Goal: Transaction & Acquisition: Obtain resource

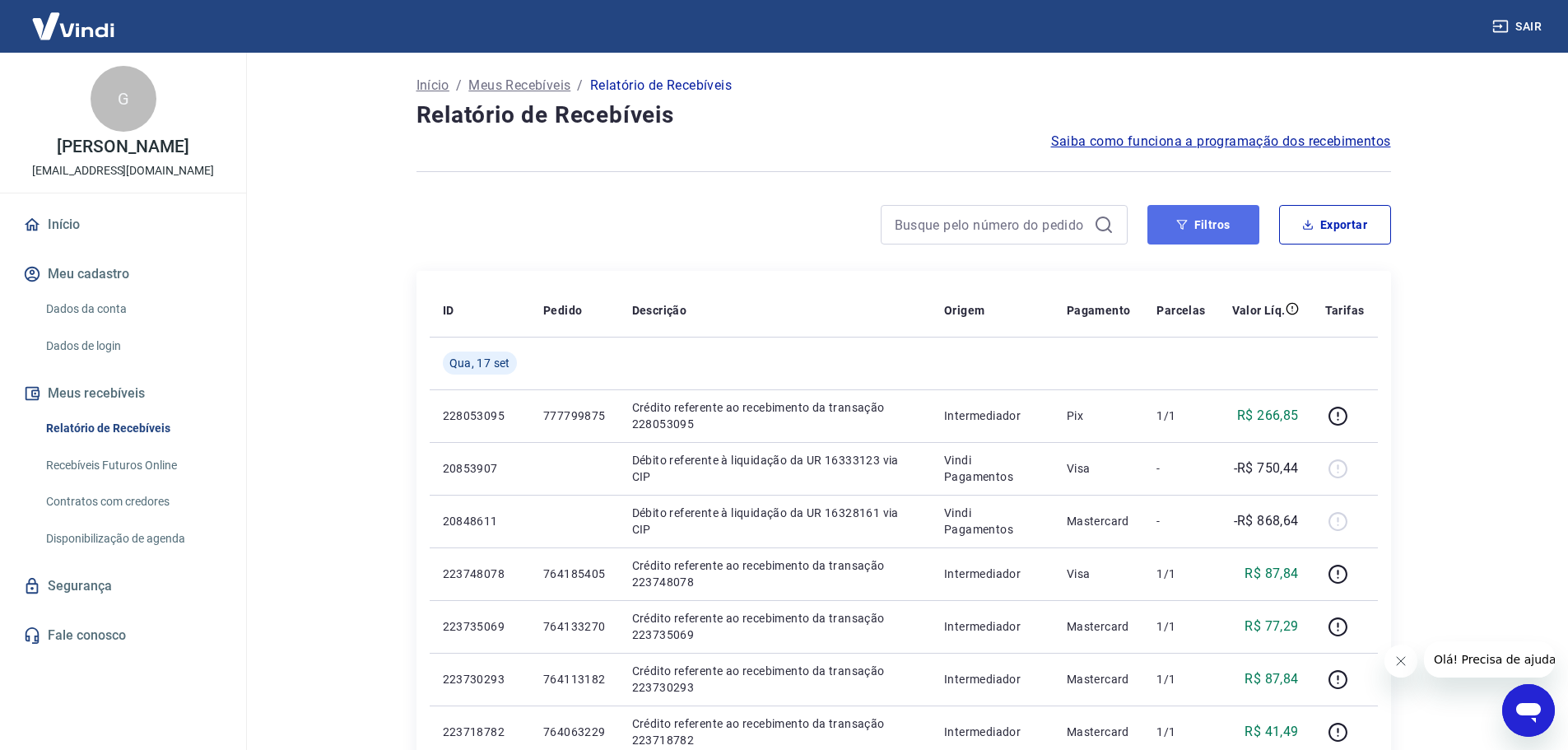
click at [1173, 226] on button "Filtros" at bounding box center [1203, 225] width 112 height 39
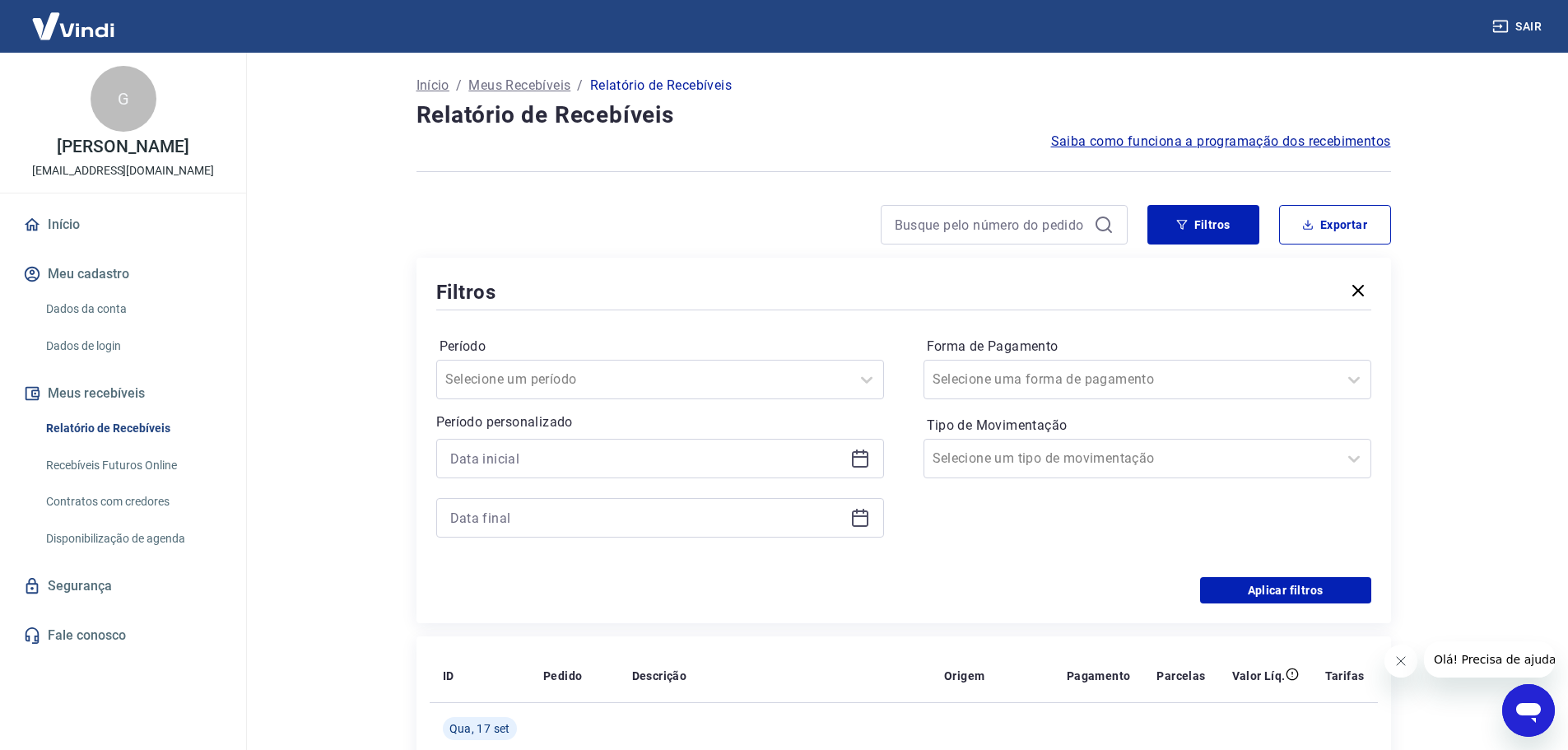
click at [850, 456] on icon at bounding box center [860, 458] width 20 height 20
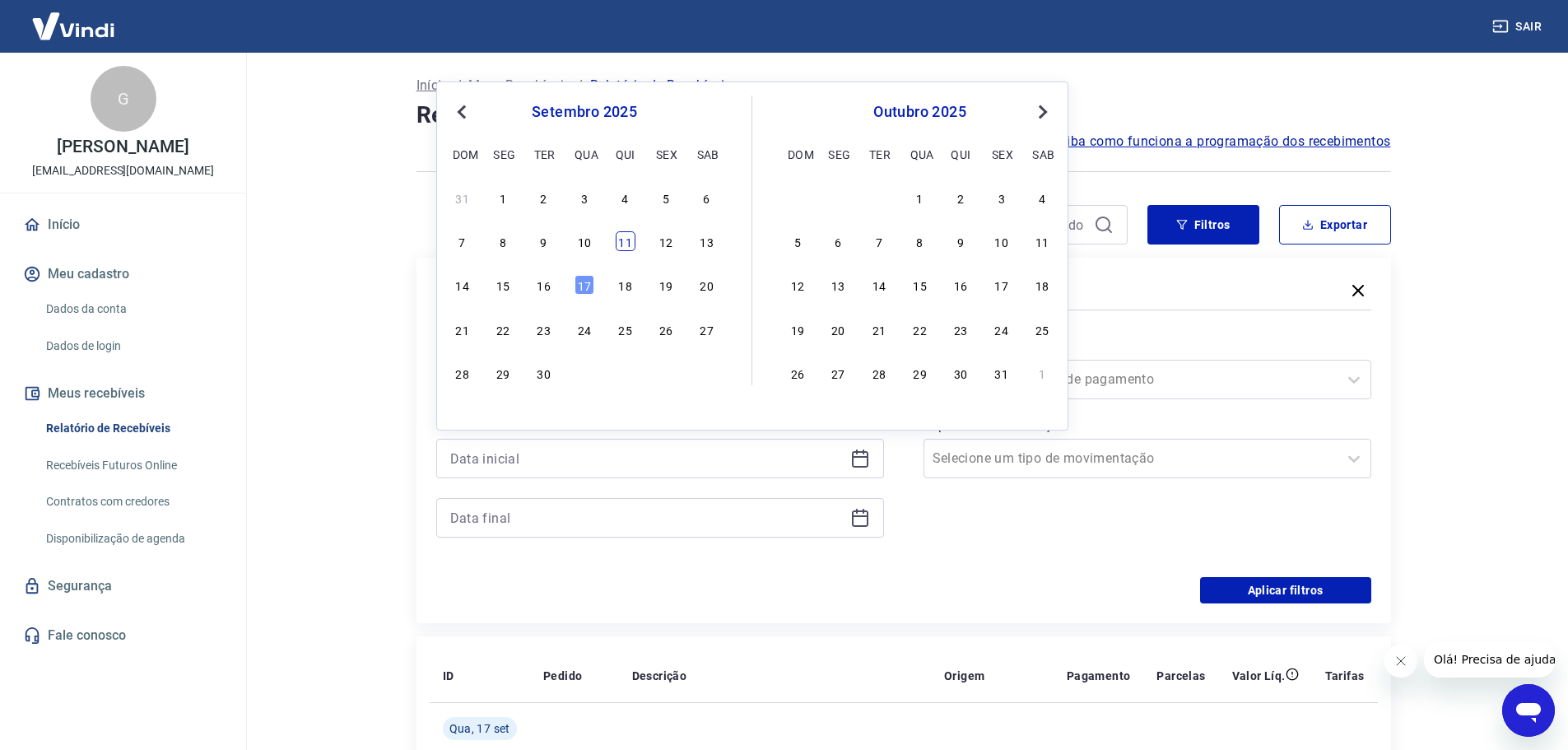
click at [625, 245] on div "11" at bounding box center [626, 241] width 20 height 20
type input "[DATE]"
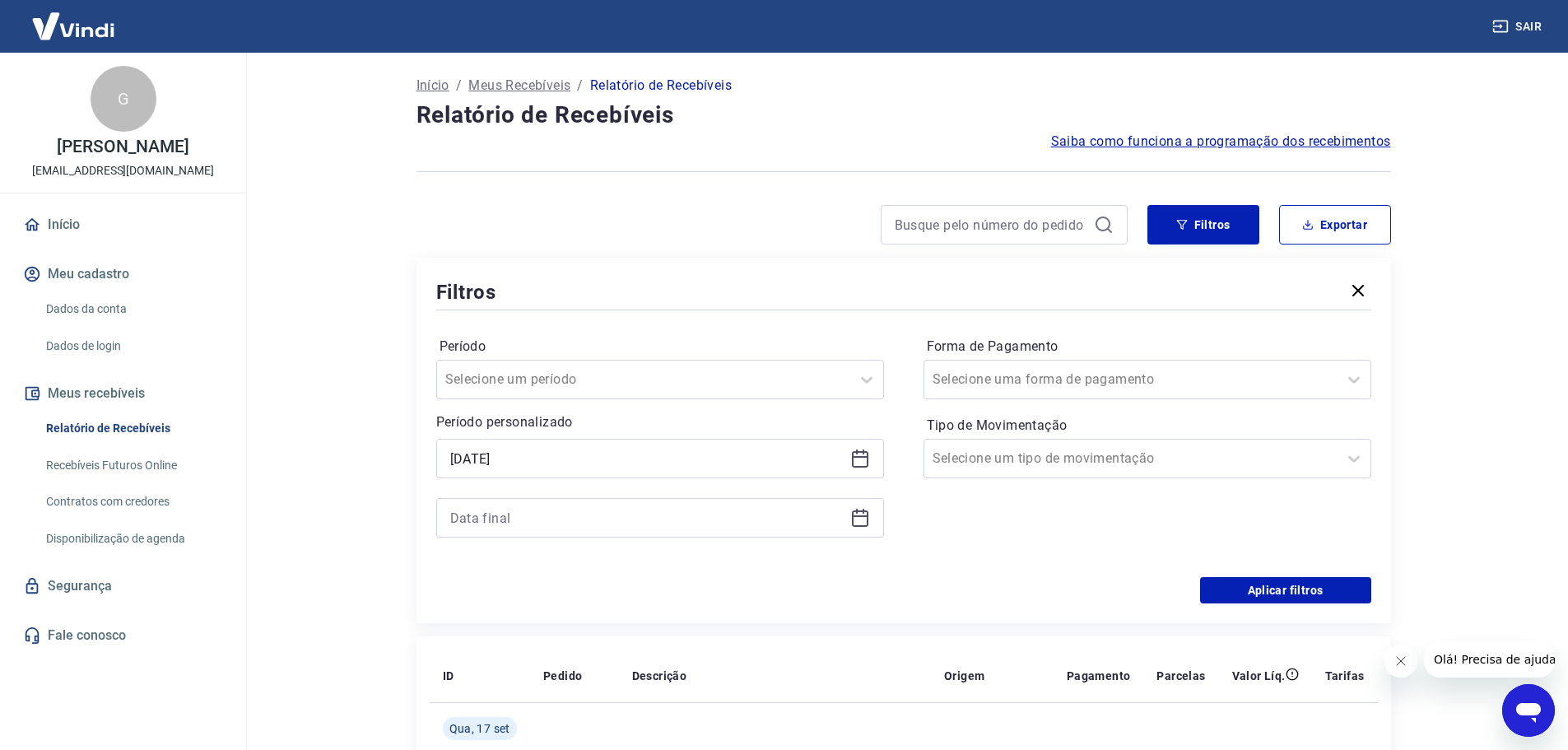
click at [862, 517] on icon at bounding box center [860, 517] width 20 height 20
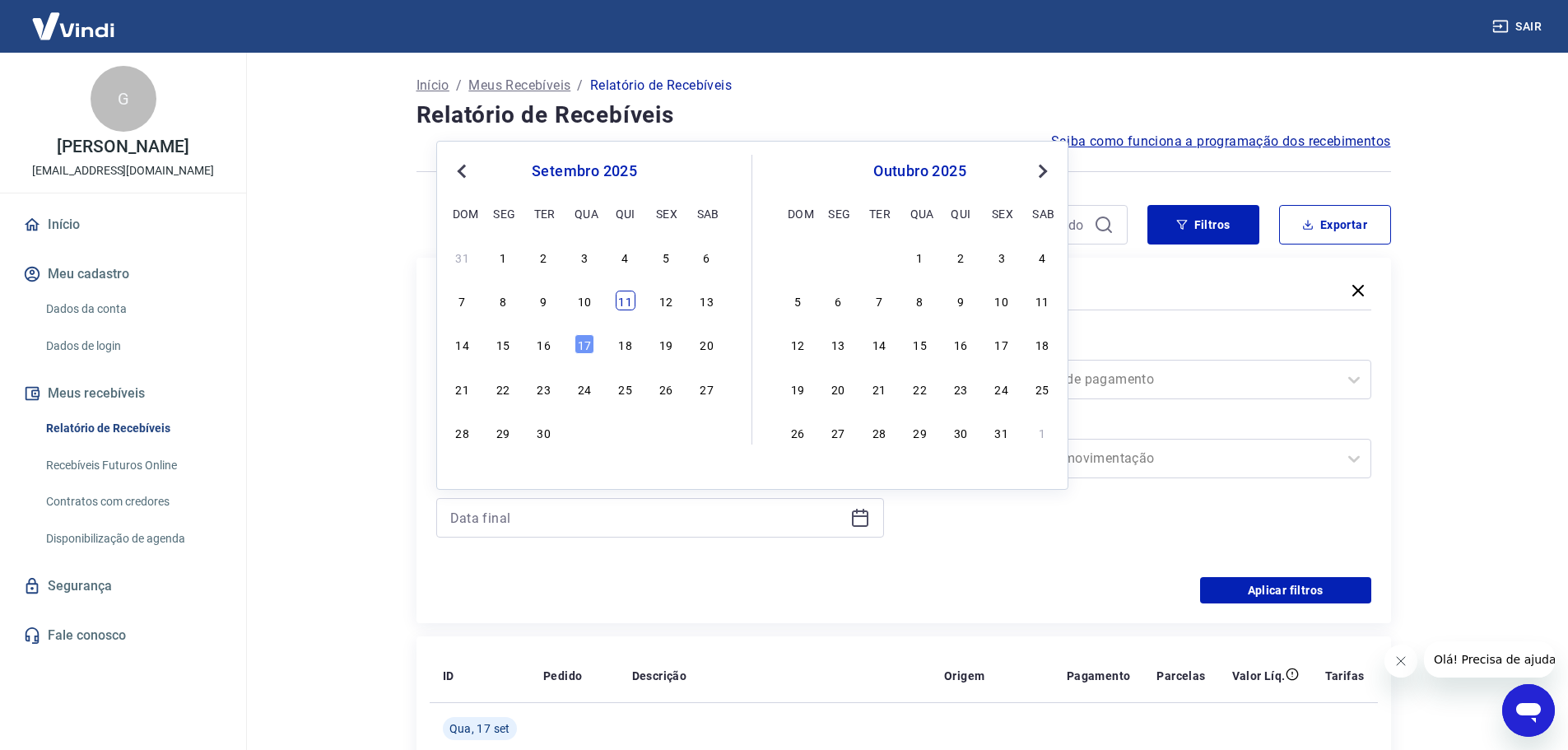
click at [626, 299] on div "11" at bounding box center [626, 300] width 20 height 20
type input "[DATE]"
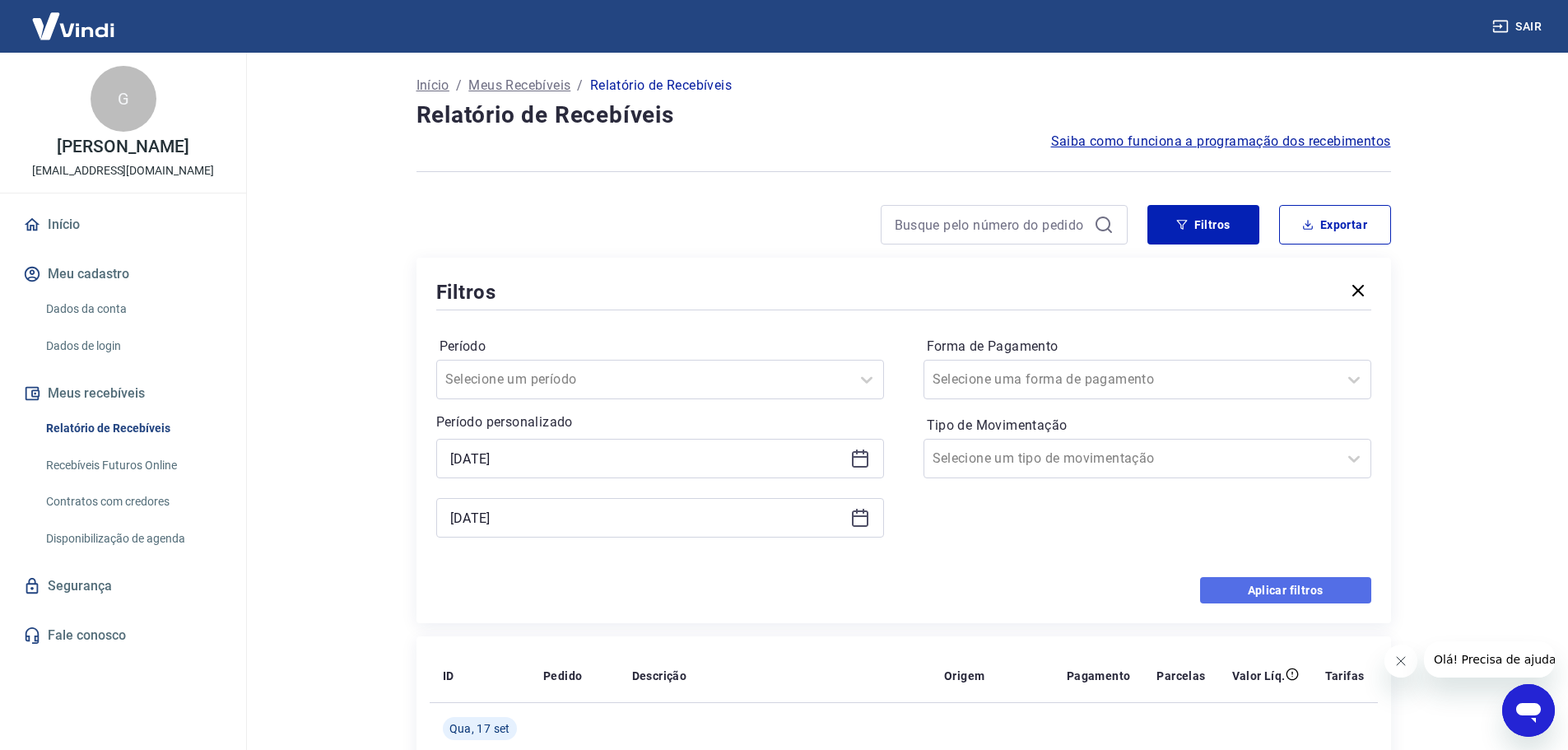
click at [1277, 591] on button "Aplicar filtros" at bounding box center [1286, 590] width 171 height 27
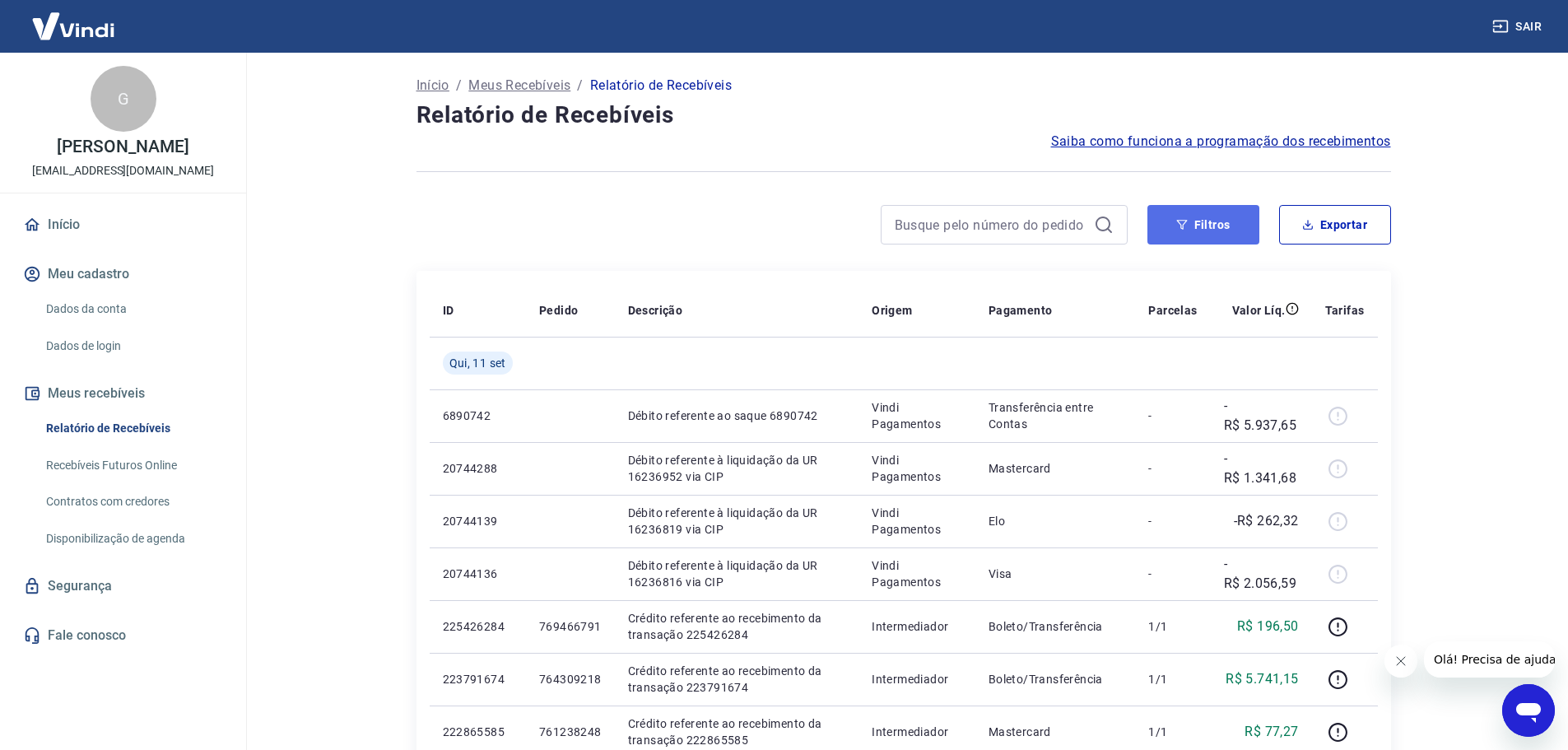
click at [1172, 215] on button "Filtros" at bounding box center [1203, 225] width 112 height 39
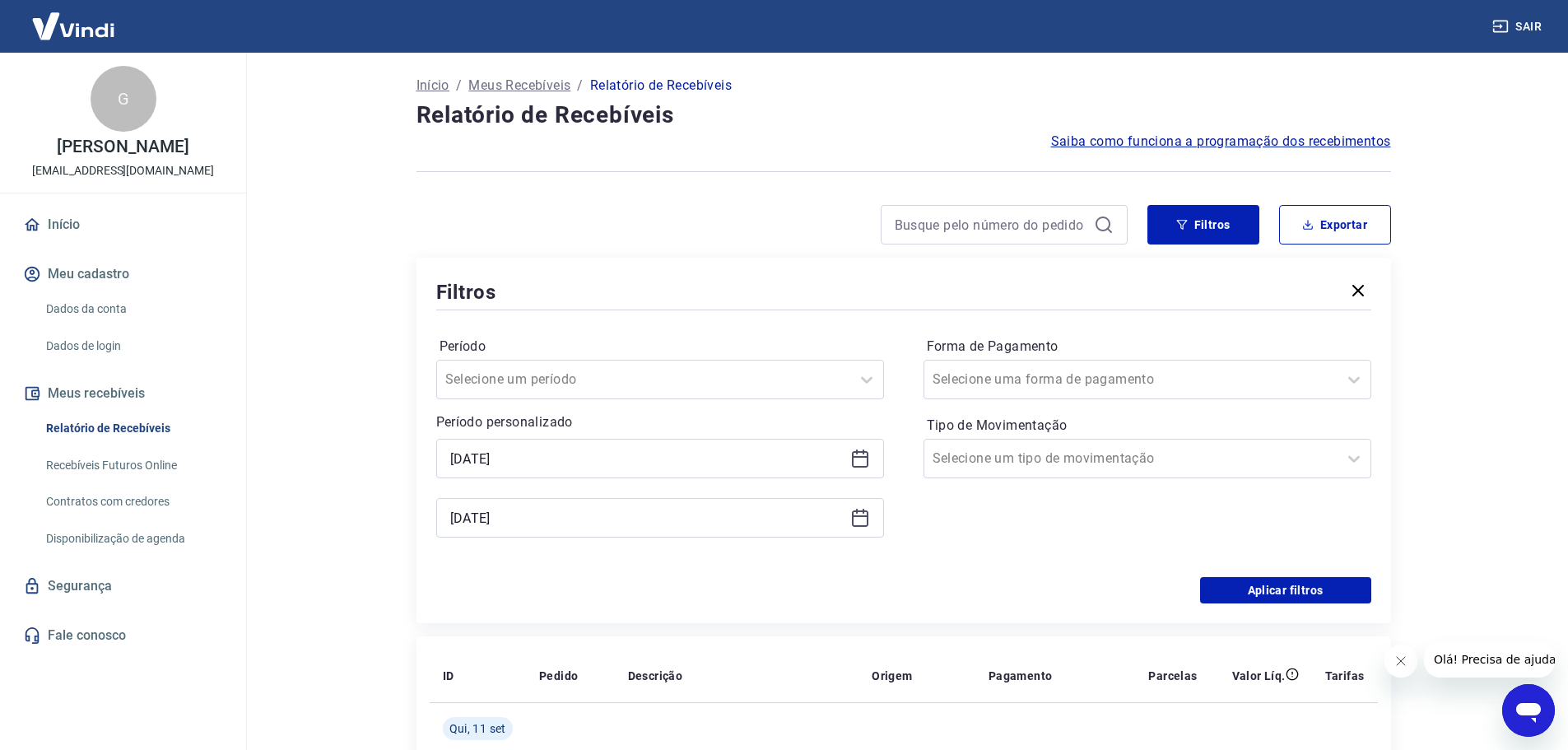
click at [859, 458] on icon at bounding box center [860, 457] width 17 height 2
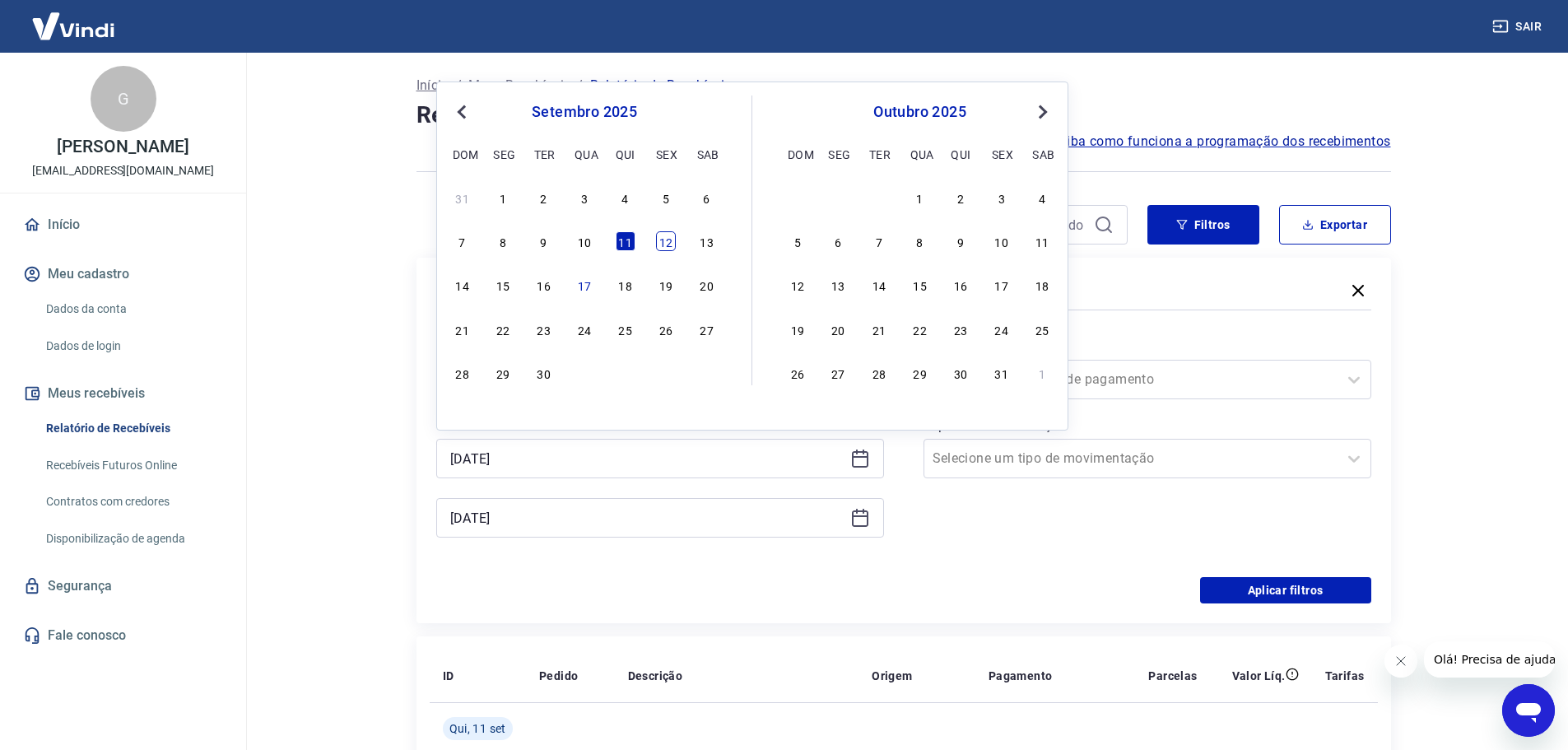
click at [665, 243] on div "12" at bounding box center [666, 241] width 20 height 20
type input "[DATE]"
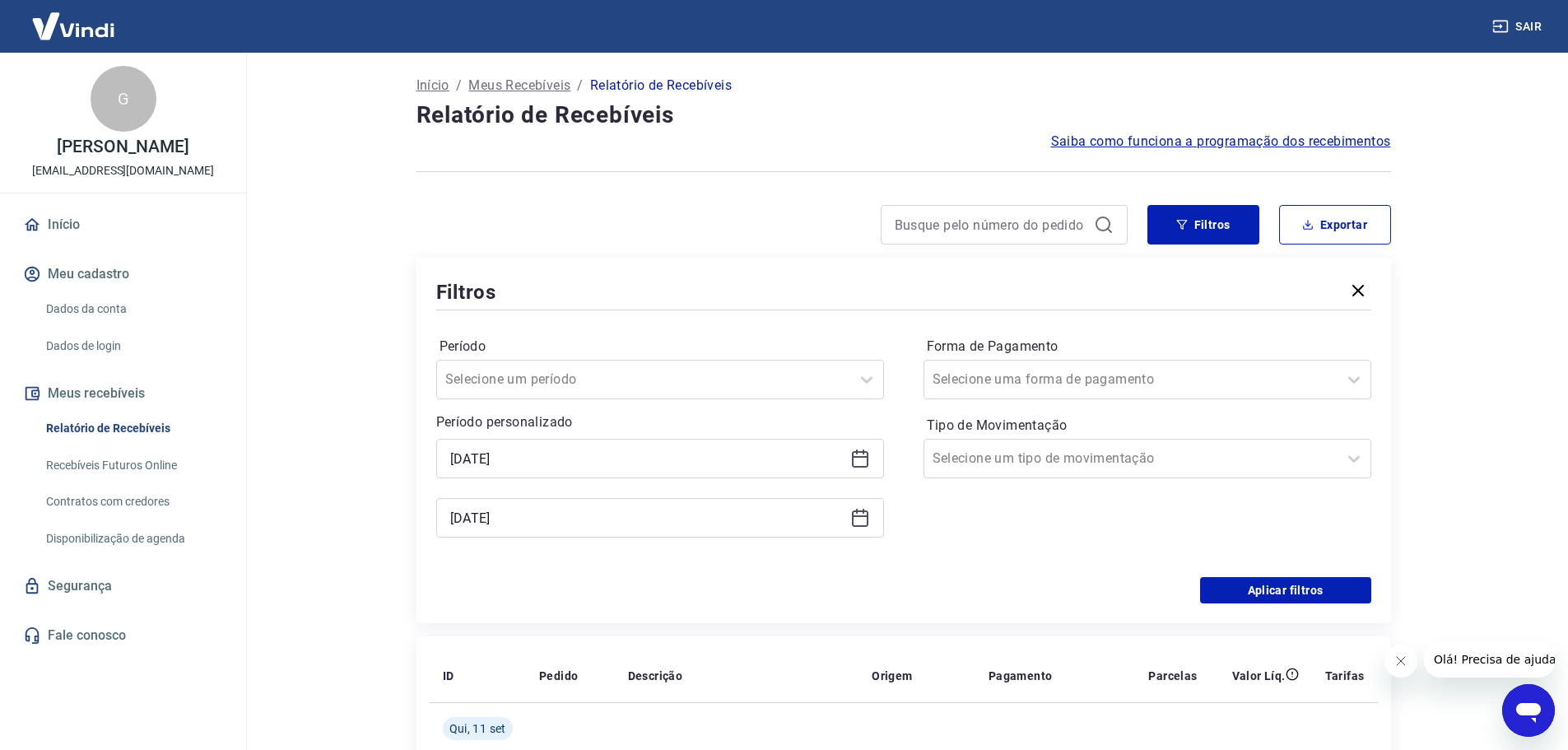
click at [865, 519] on icon at bounding box center [860, 517] width 20 height 20
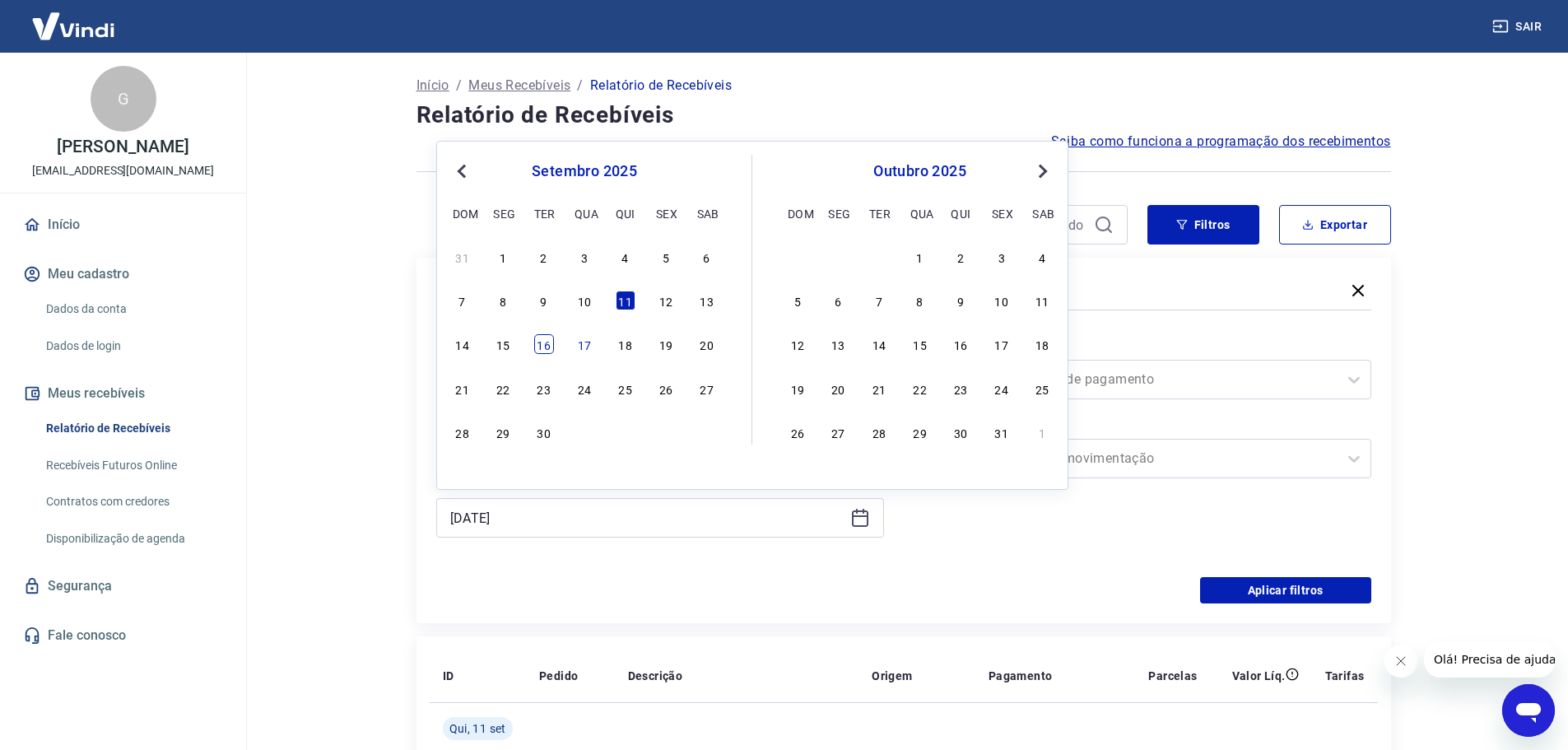
click at [546, 339] on div "16" at bounding box center [544, 344] width 20 height 20
type input "[DATE]"
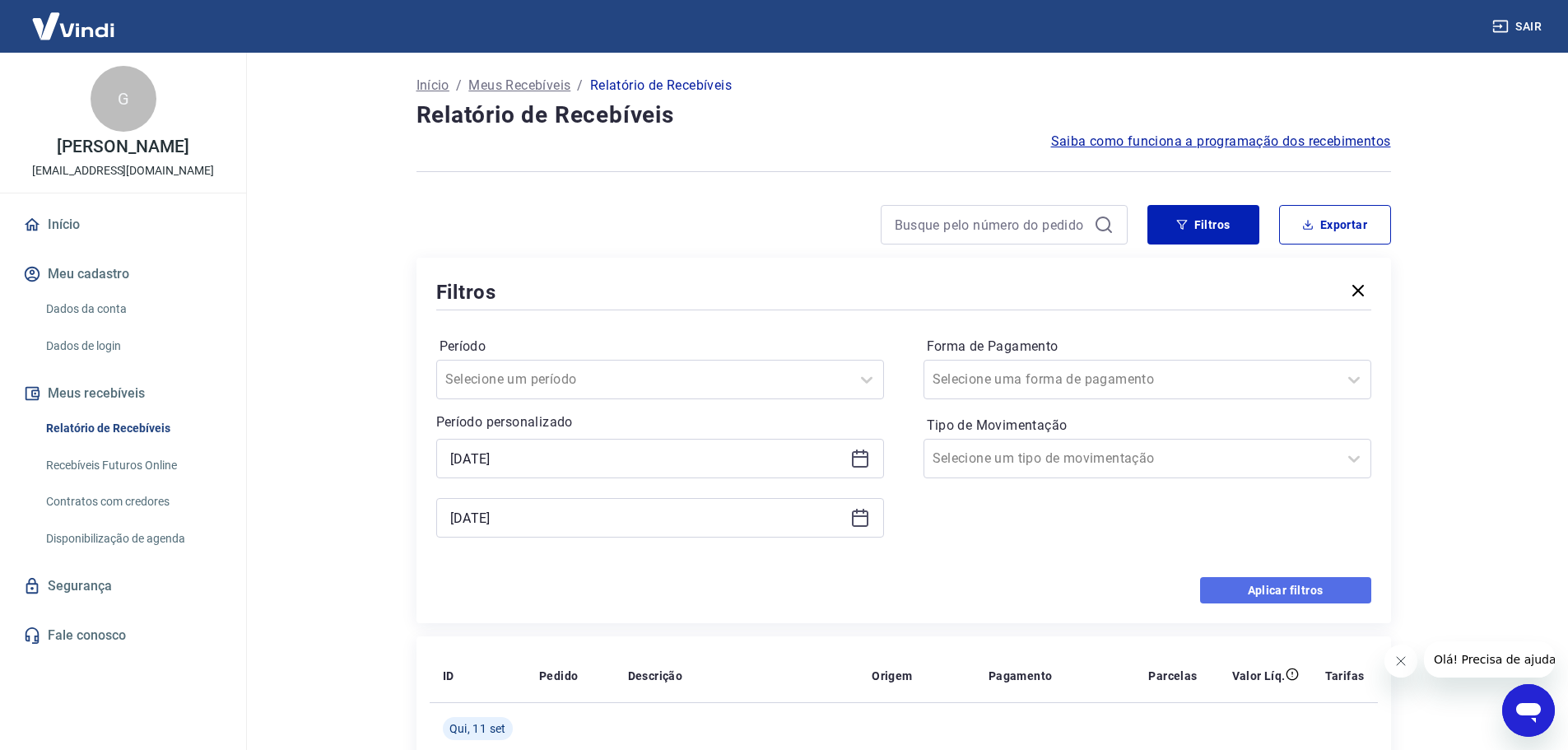
click at [1266, 582] on button "Aplicar filtros" at bounding box center [1286, 590] width 171 height 27
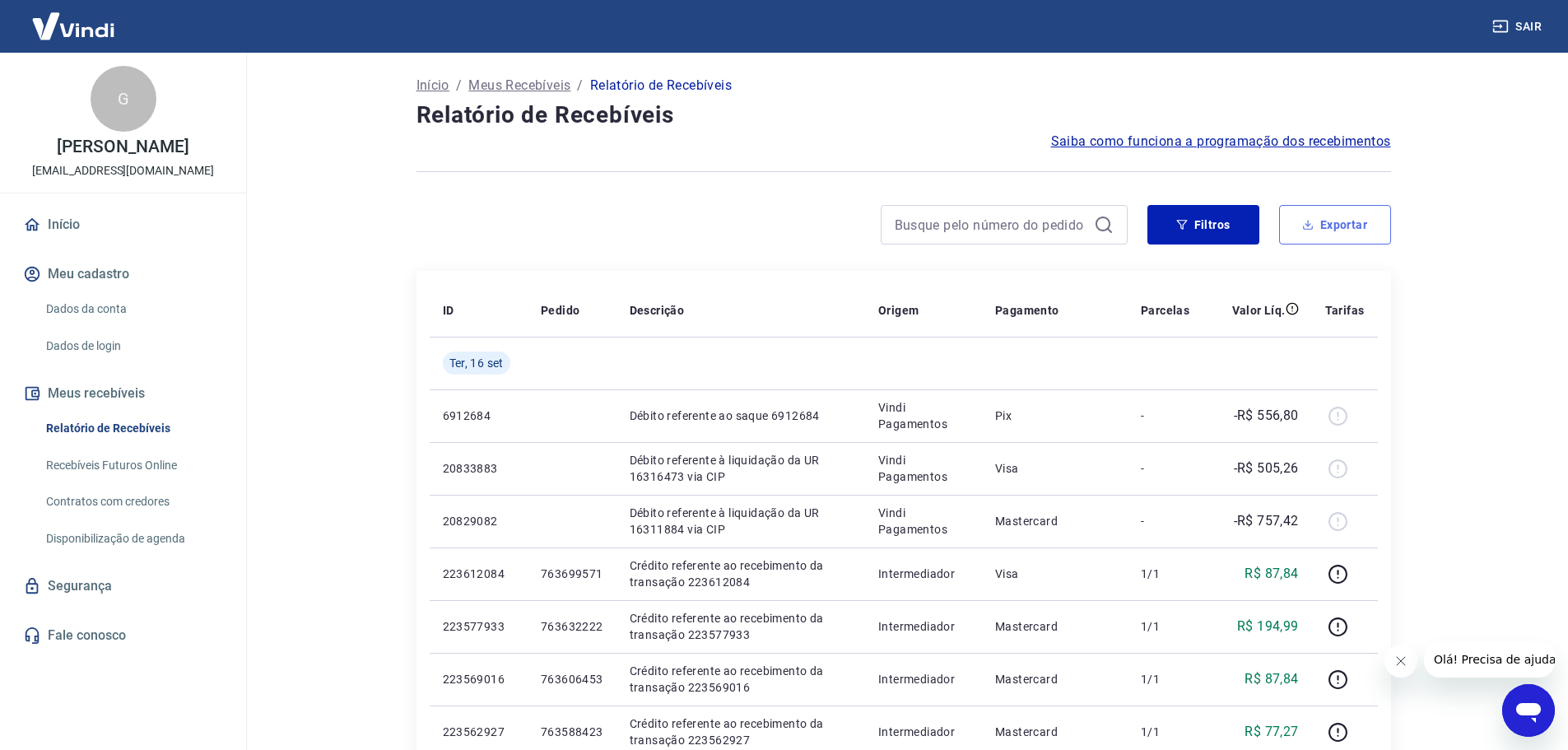
click at [1350, 220] on button "Exportar" at bounding box center [1335, 225] width 112 height 39
type input "[DATE]"
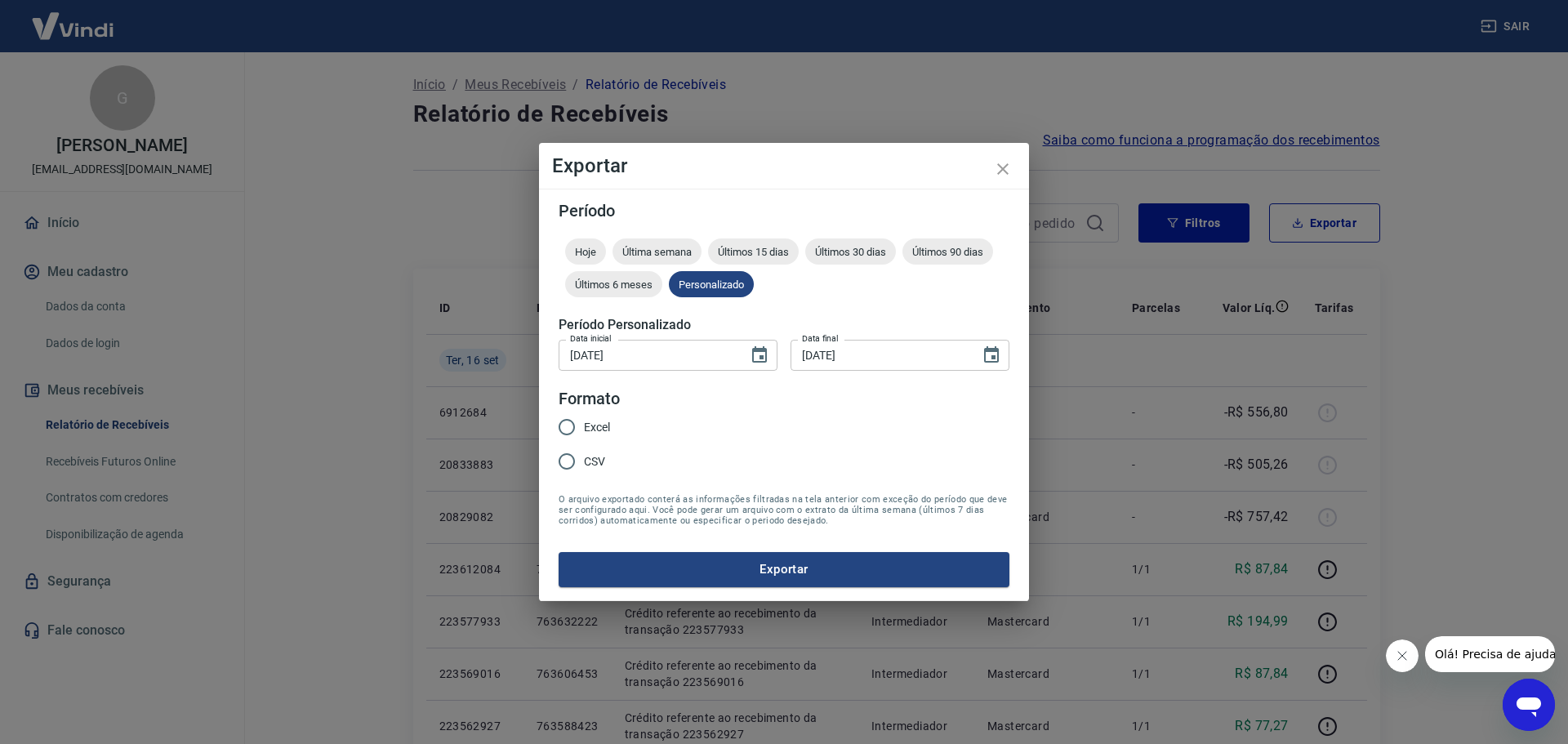
click at [578, 423] on input "Excel" at bounding box center [566, 427] width 34 height 34
radio input "true"
click at [792, 571] on button "Exportar" at bounding box center [784, 569] width 451 height 34
